Goal: Transaction & Acquisition: Purchase product/service

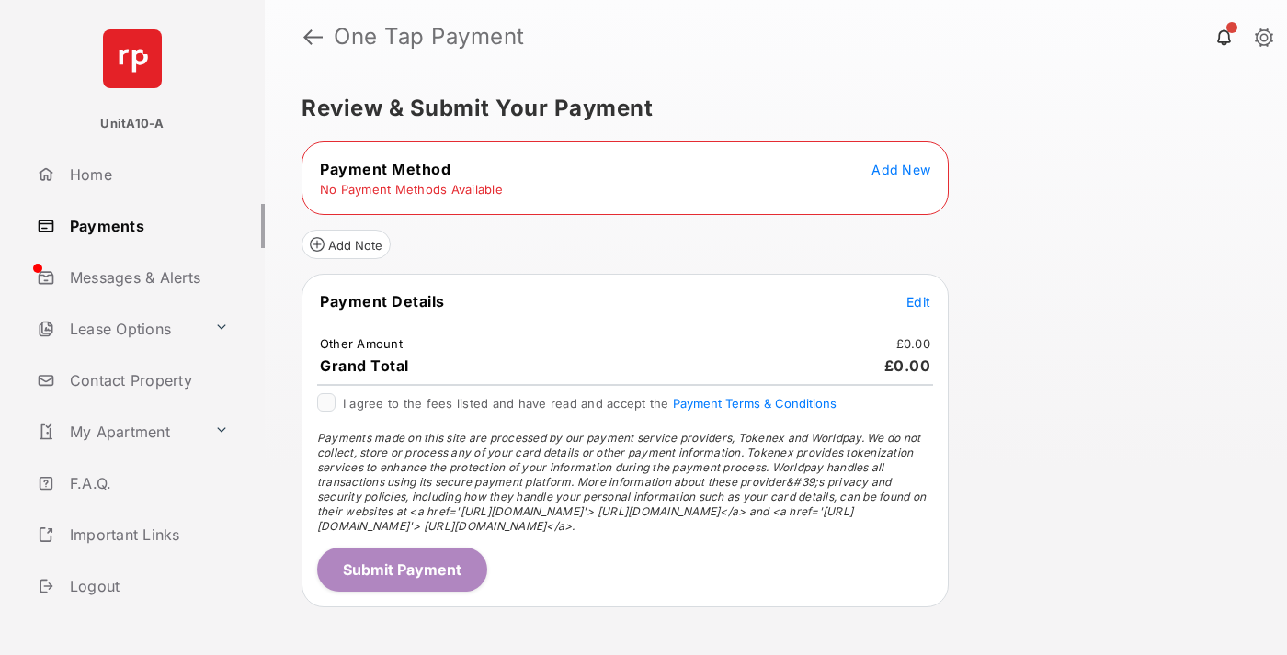
click at [901, 169] on span "Add New" at bounding box center [901, 170] width 59 height 16
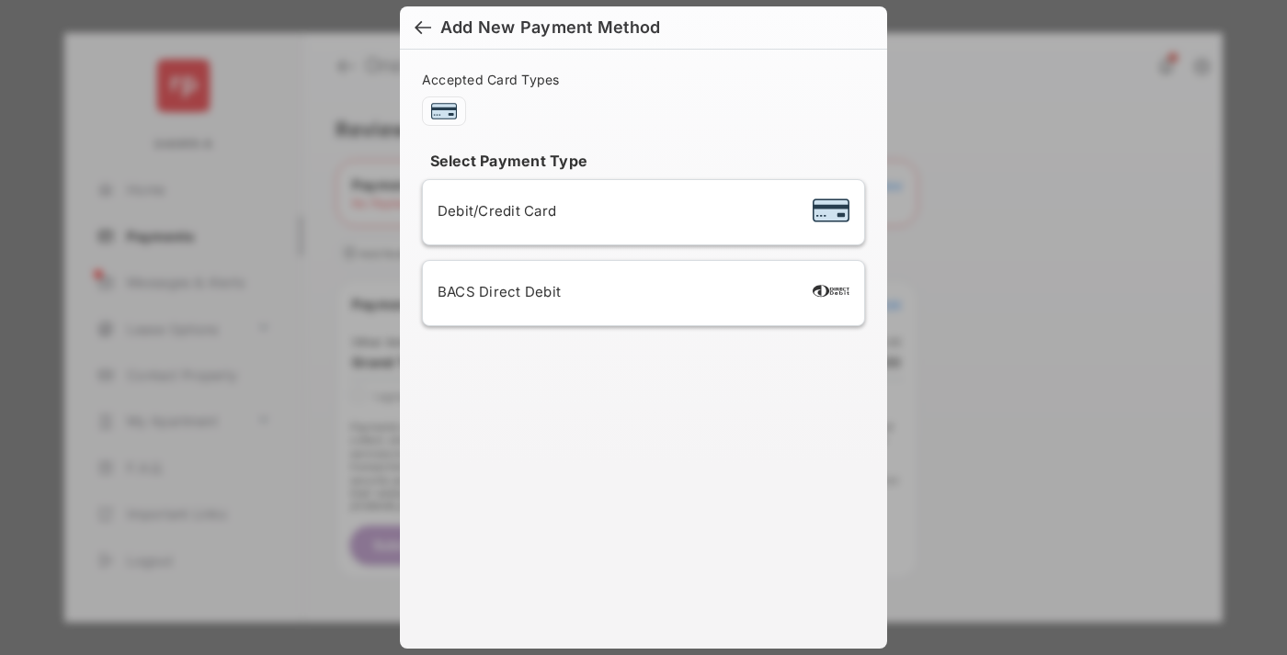
click at [492, 211] on span "Debit/Credit Card" at bounding box center [497, 210] width 119 height 17
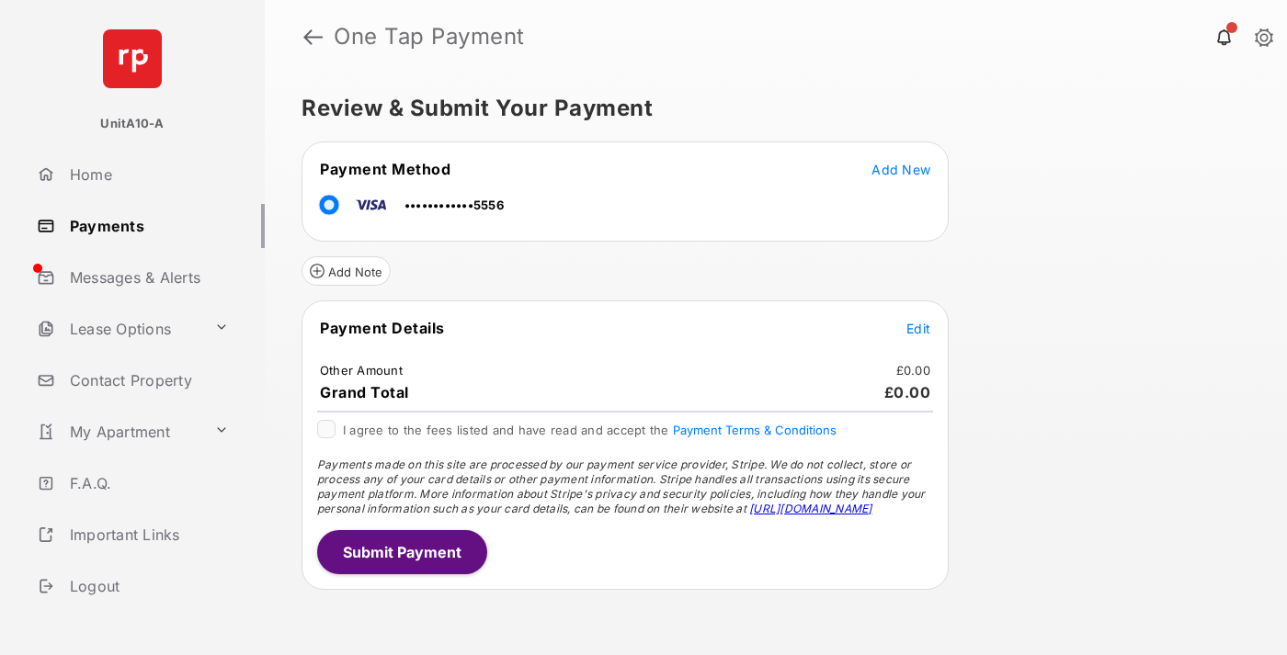
click at [918, 328] on span "Edit" at bounding box center [918, 329] width 24 height 16
click at [401, 552] on button "Submit Payment" at bounding box center [402, 552] width 170 height 44
